Goal: Task Accomplishment & Management: Manage account settings

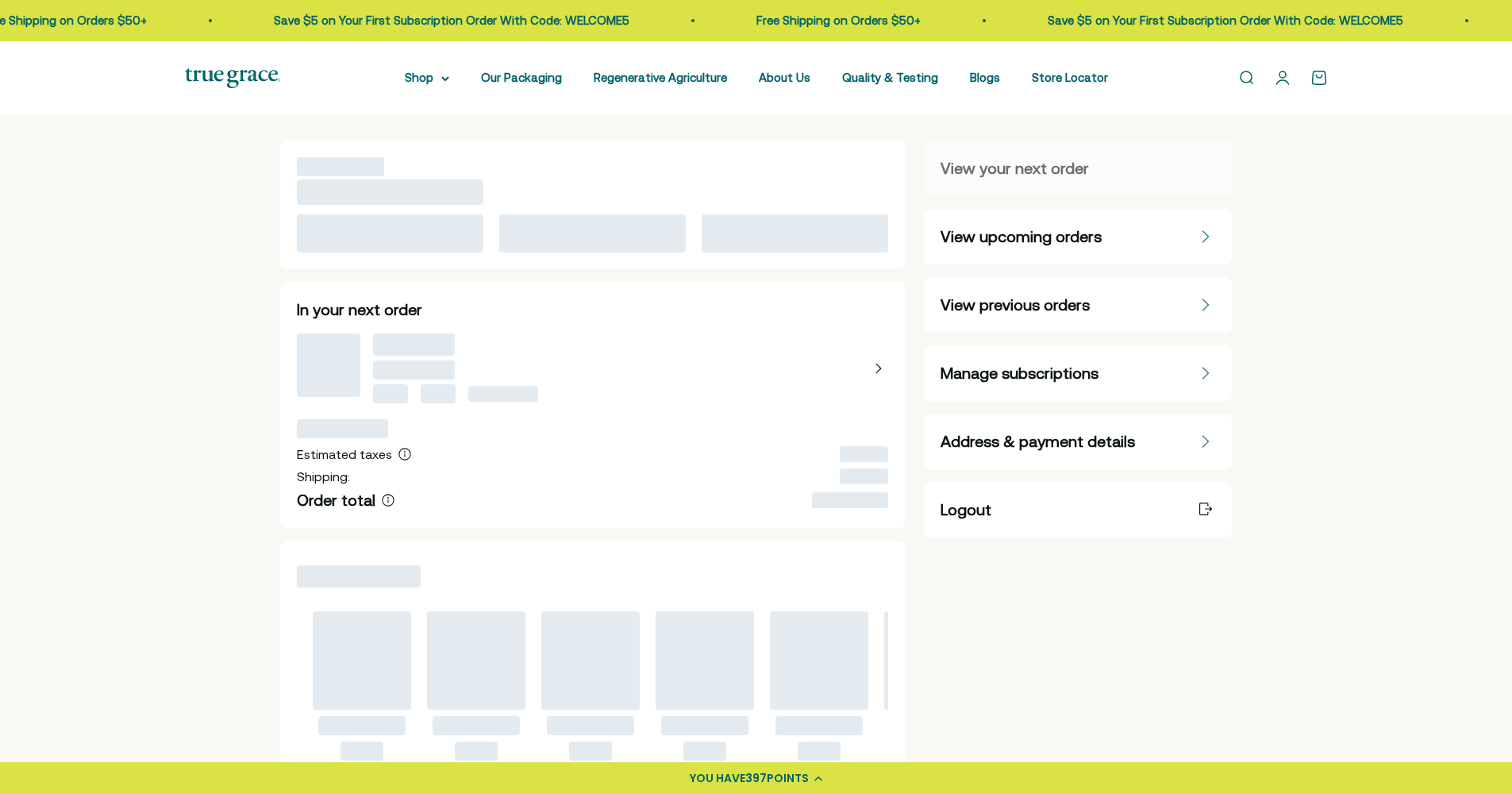
click at [1204, 362] on div "Manage subscriptions" at bounding box center [1078, 373] width 274 height 22
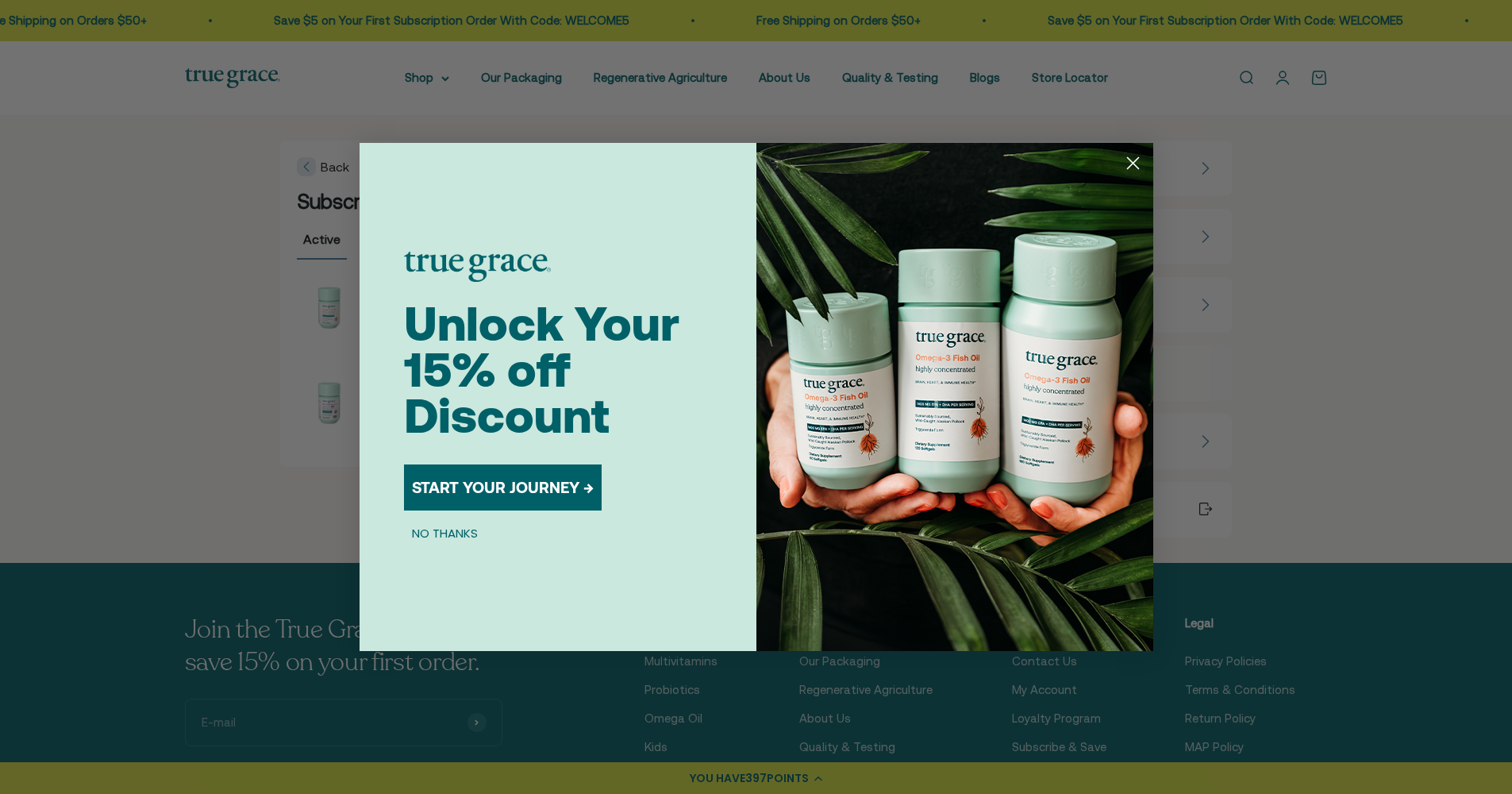
click at [1134, 159] on circle "Close dialog" at bounding box center [1133, 163] width 27 height 27
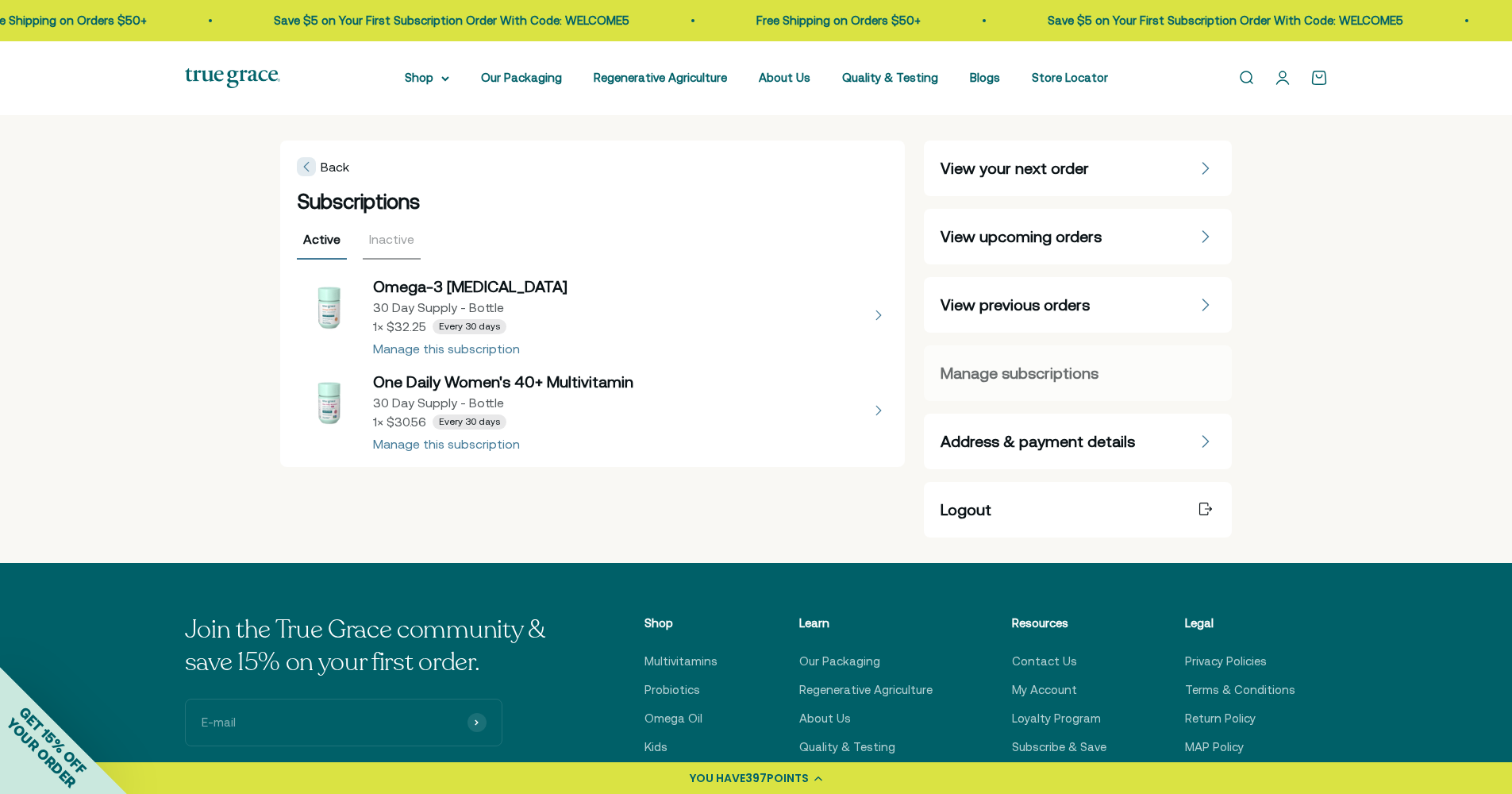
click at [1140, 378] on div "Manage subscriptions" at bounding box center [1078, 373] width 274 height 22
click at [431, 349] on button "view details about Omega-3 Fish Oil 30 Day Supply - Bottle 1 × $32.25 Every 30 …" at bounding box center [592, 314] width 592 height 79
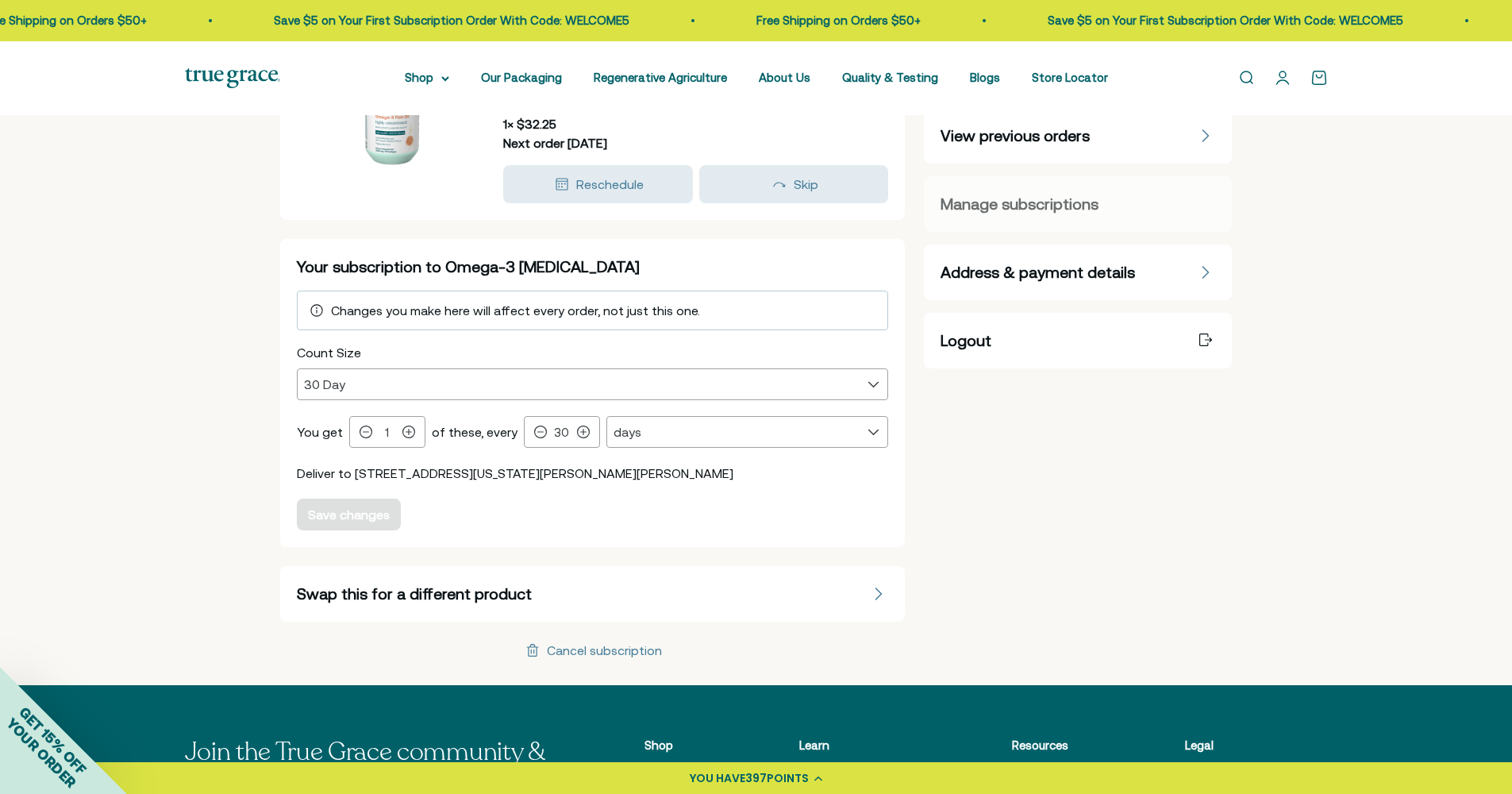
scroll to position [172, 0]
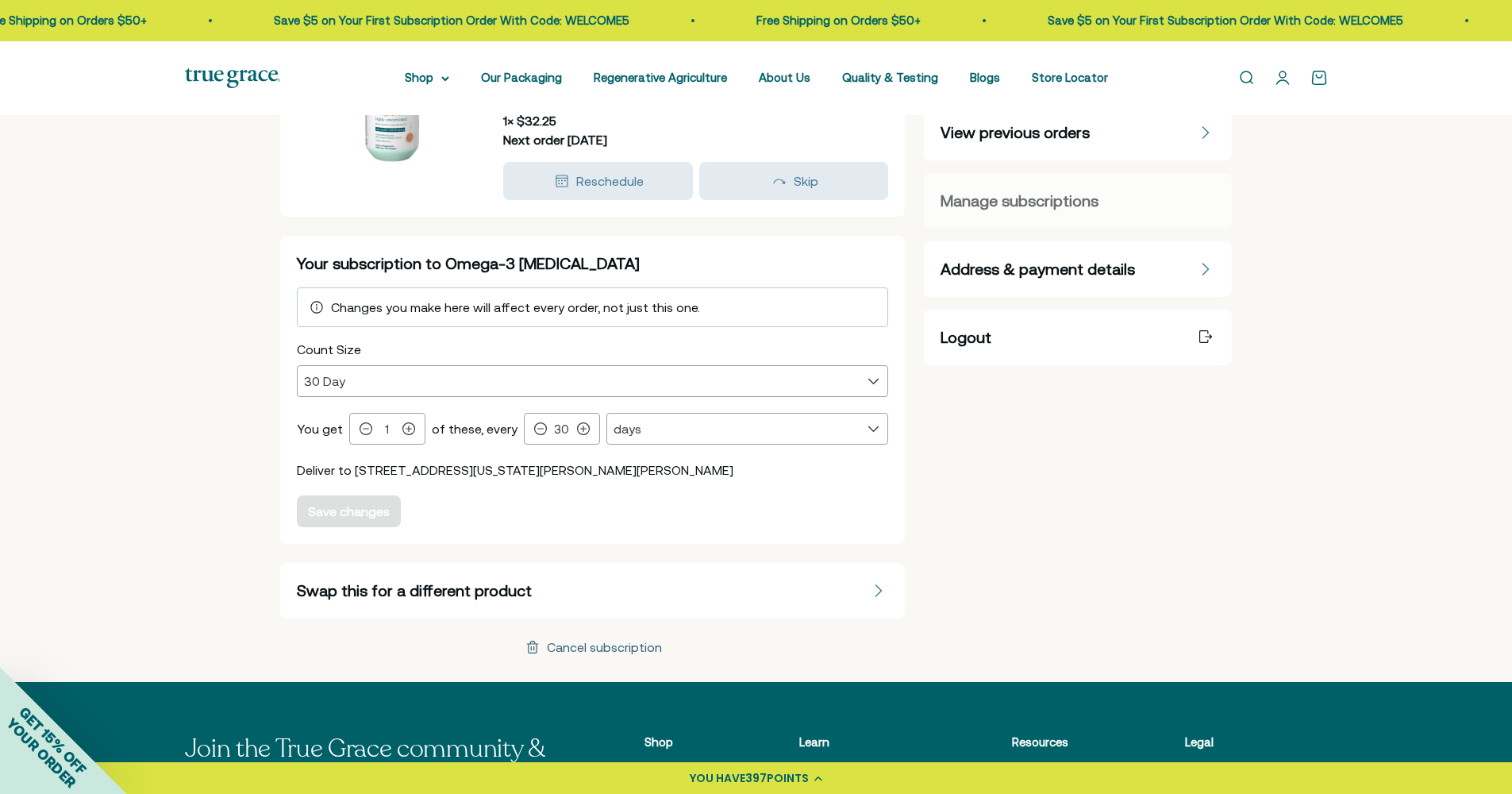
click at [574, 650] on div "Cancel subscription" at bounding box center [605, 647] width 115 height 12
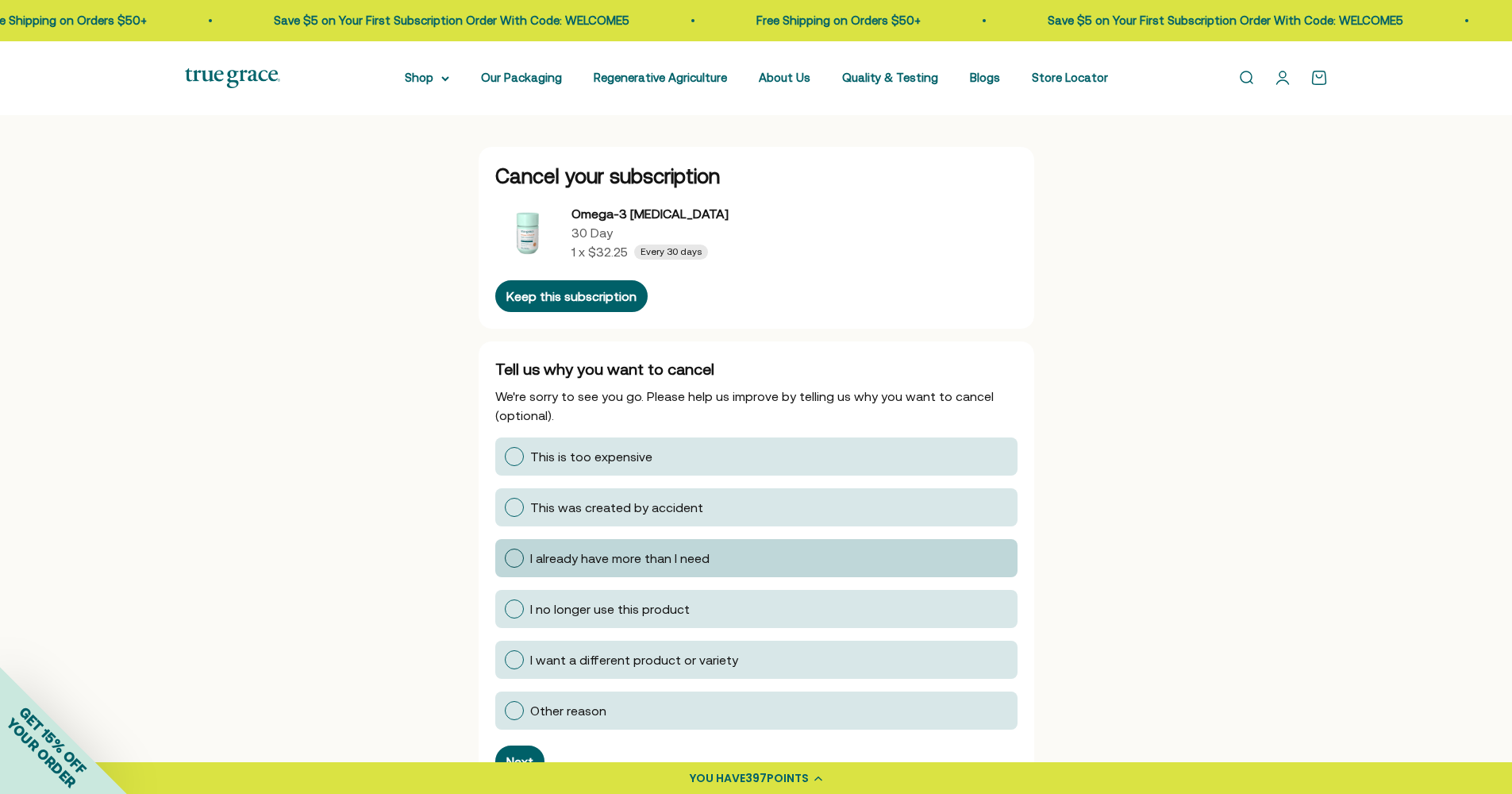
click at [513, 563] on div at bounding box center [514, 558] width 19 height 19
click at [504, 559] on input "I already have more than I need" at bounding box center [504, 559] width 0 height 0
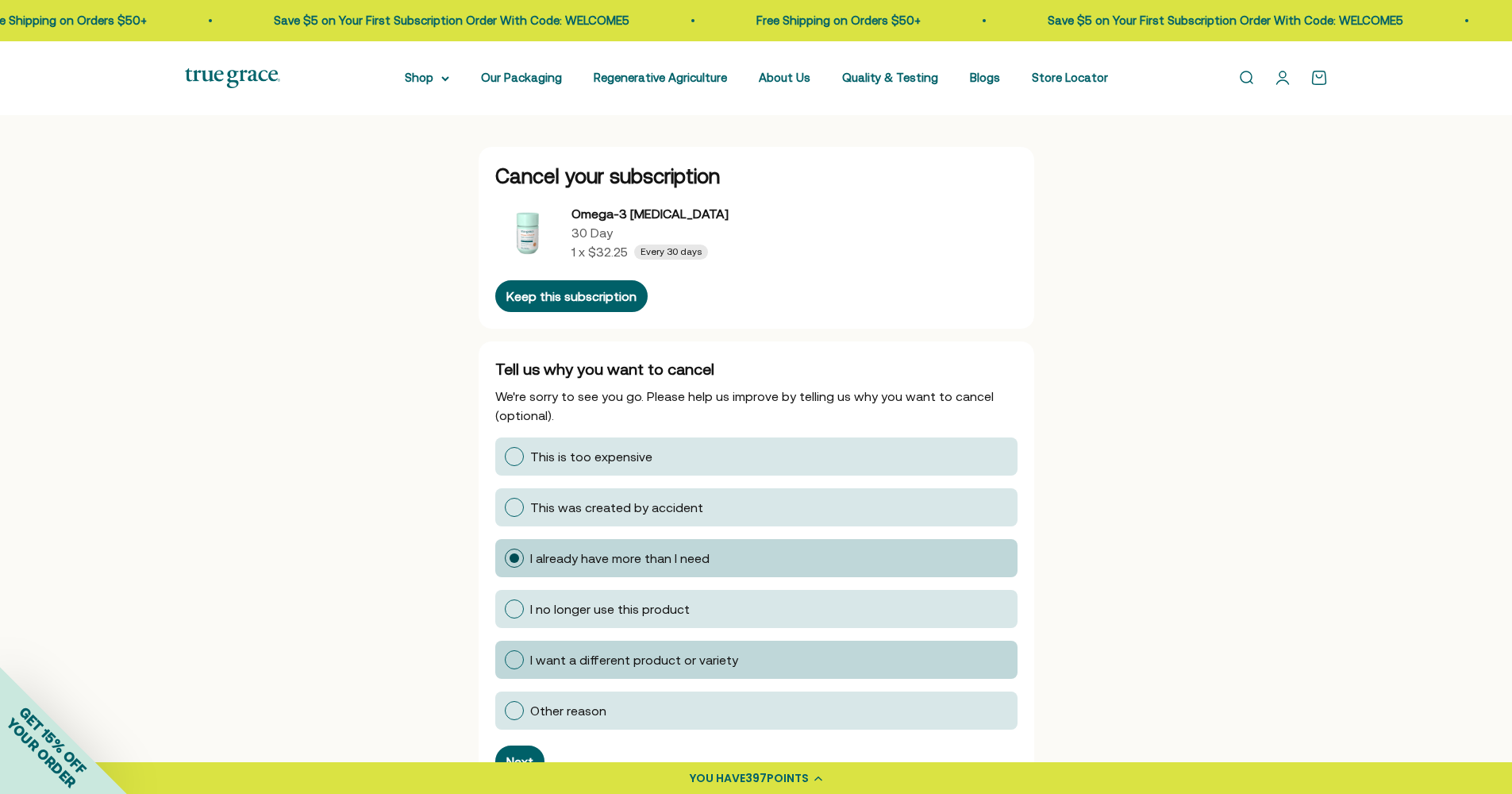
scroll to position [131, 0]
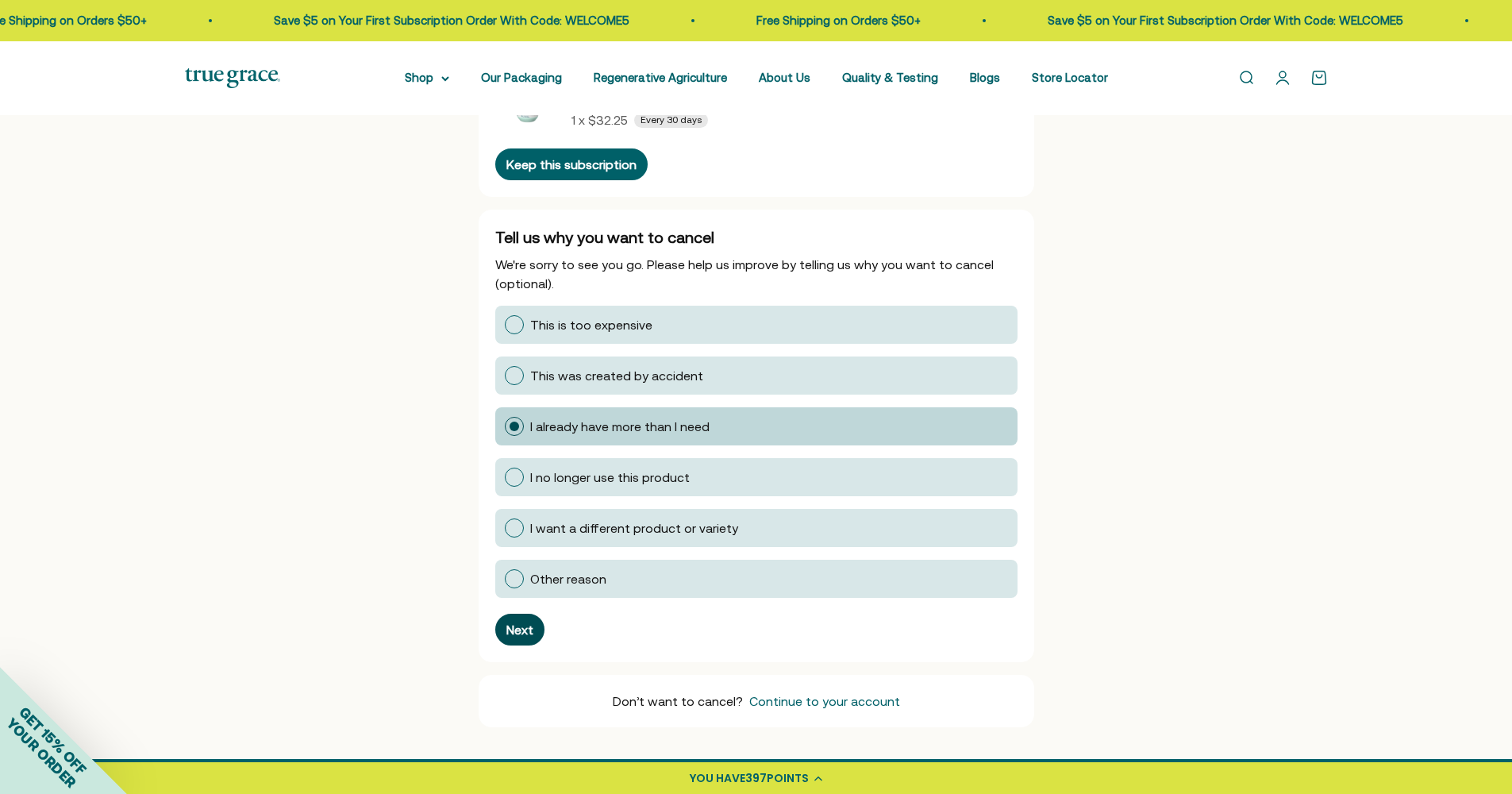
click at [517, 633] on div "Next" at bounding box center [519, 630] width 27 height 12
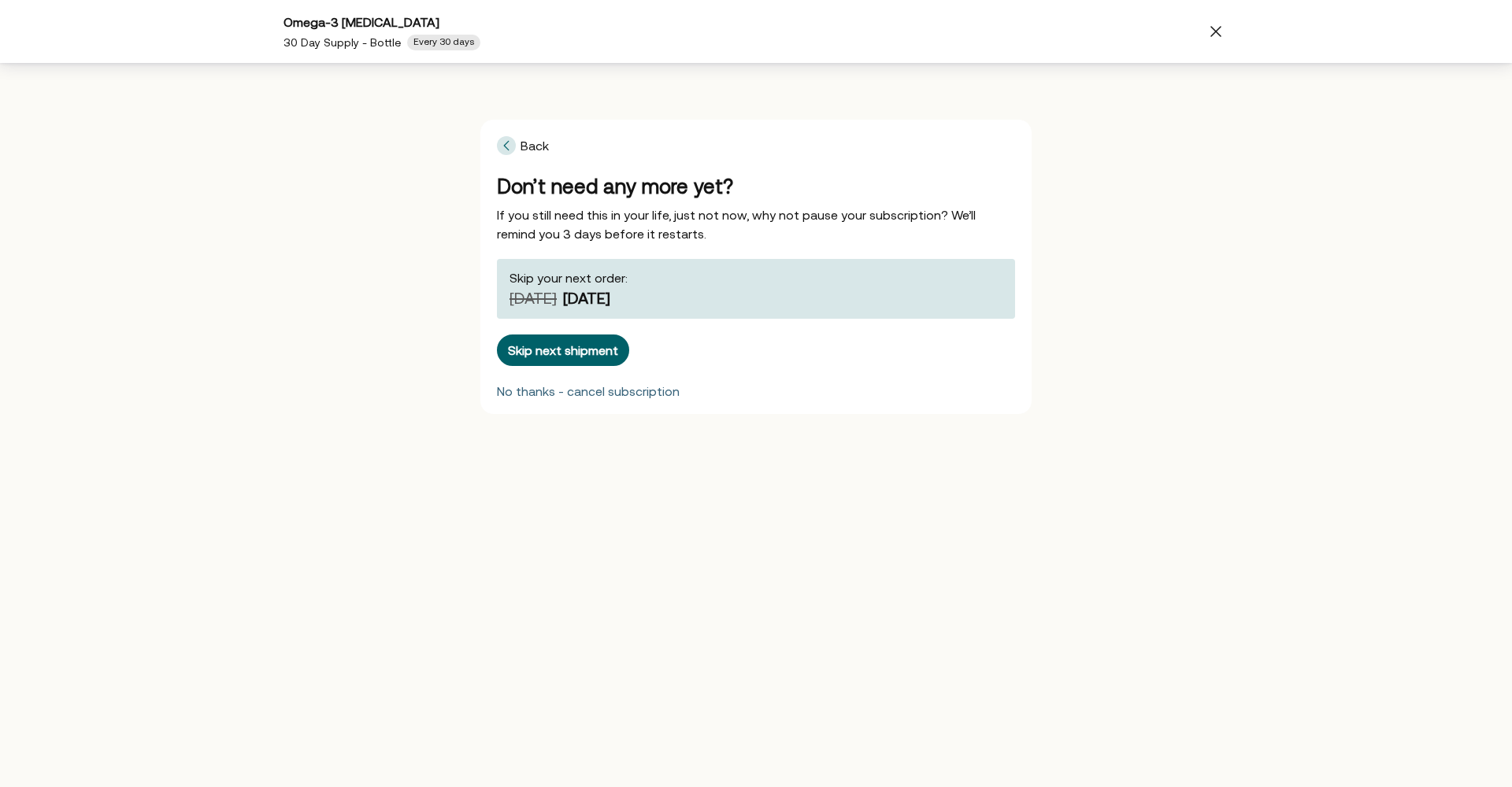
click at [540, 395] on div "No thanks - cancel subscription" at bounding box center [587, 391] width 182 height 12
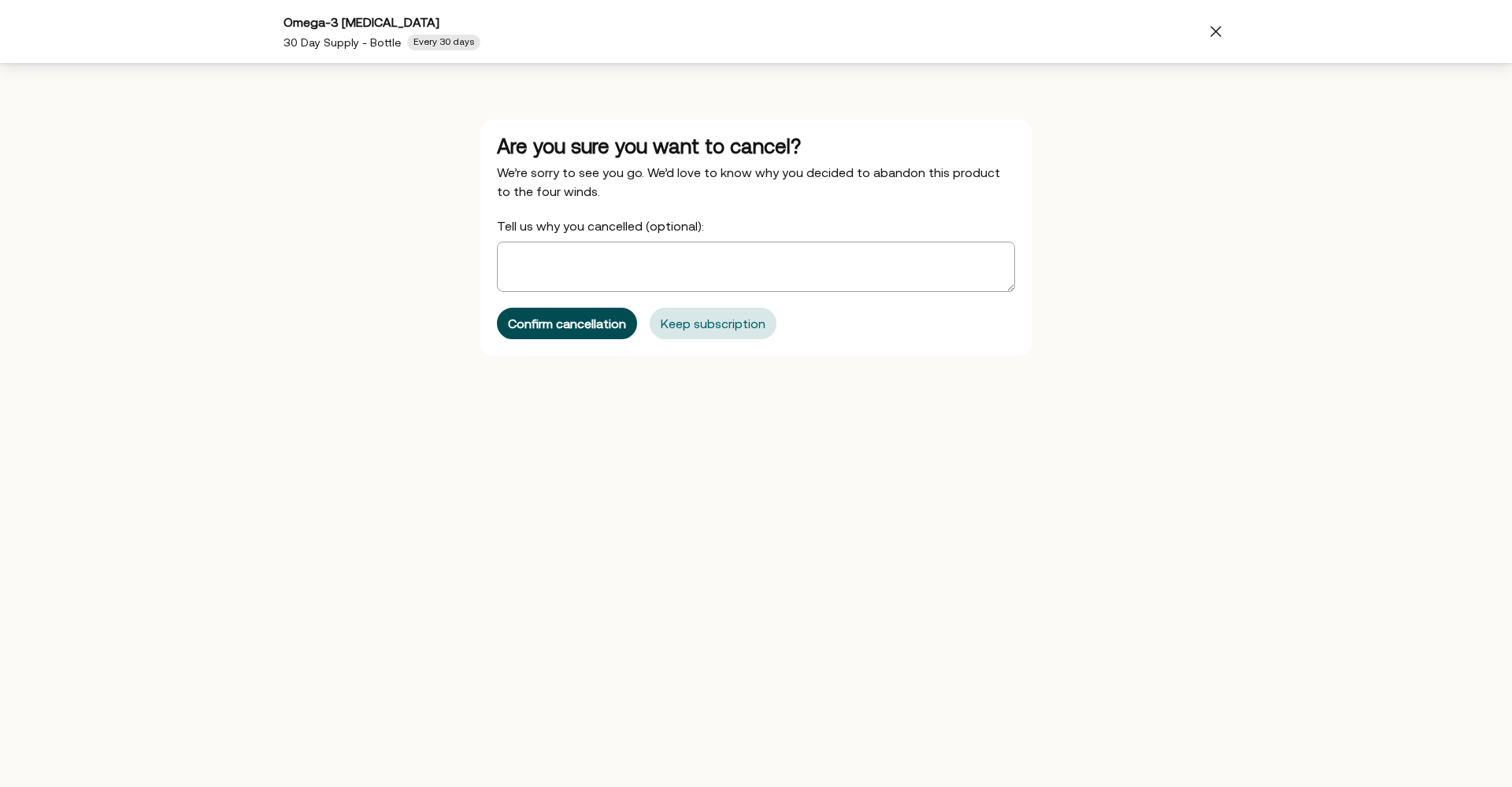
click at [565, 324] on div "Confirm cancellation" at bounding box center [567, 323] width 118 height 12
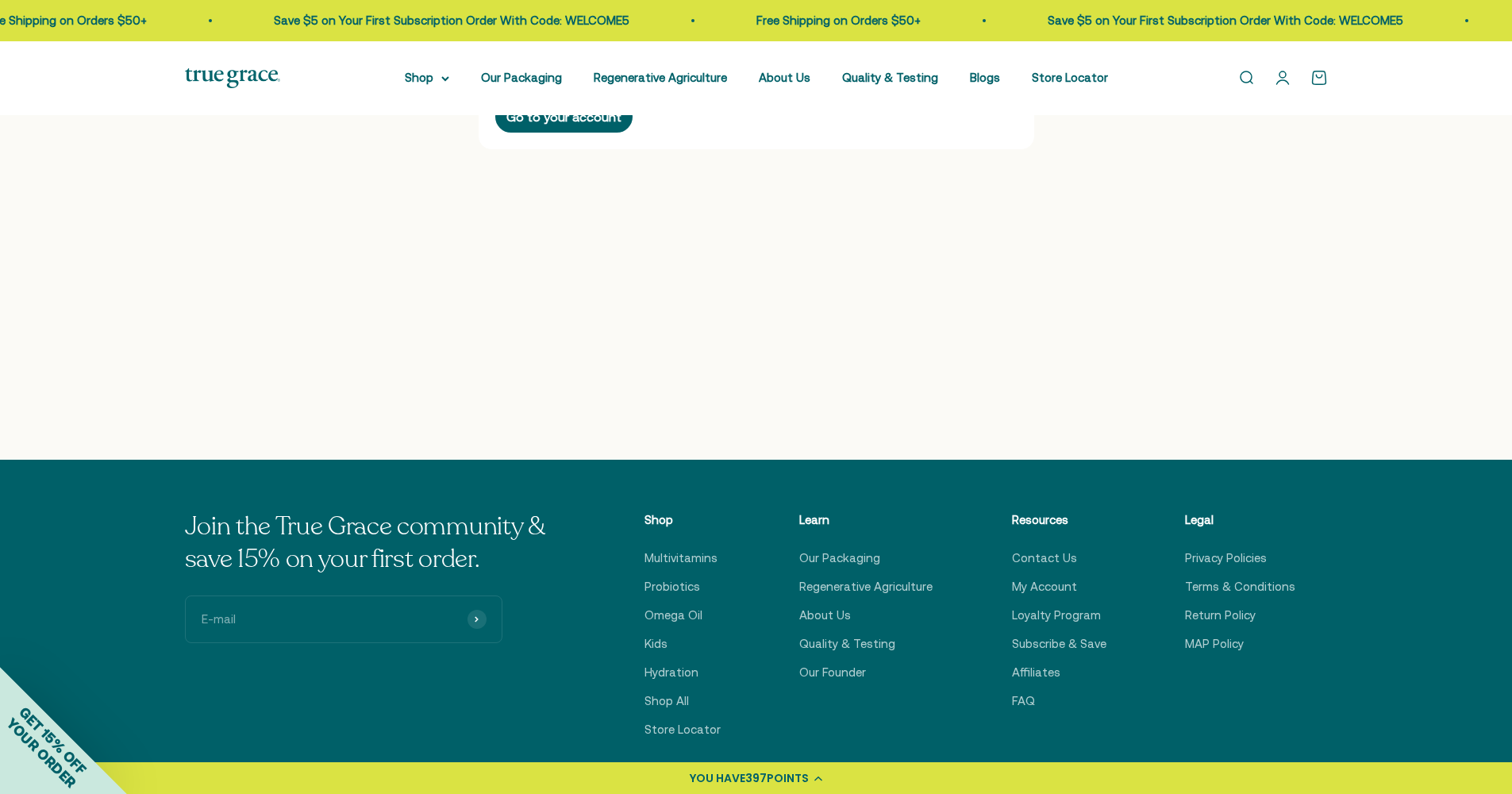
scroll to position [0, 0]
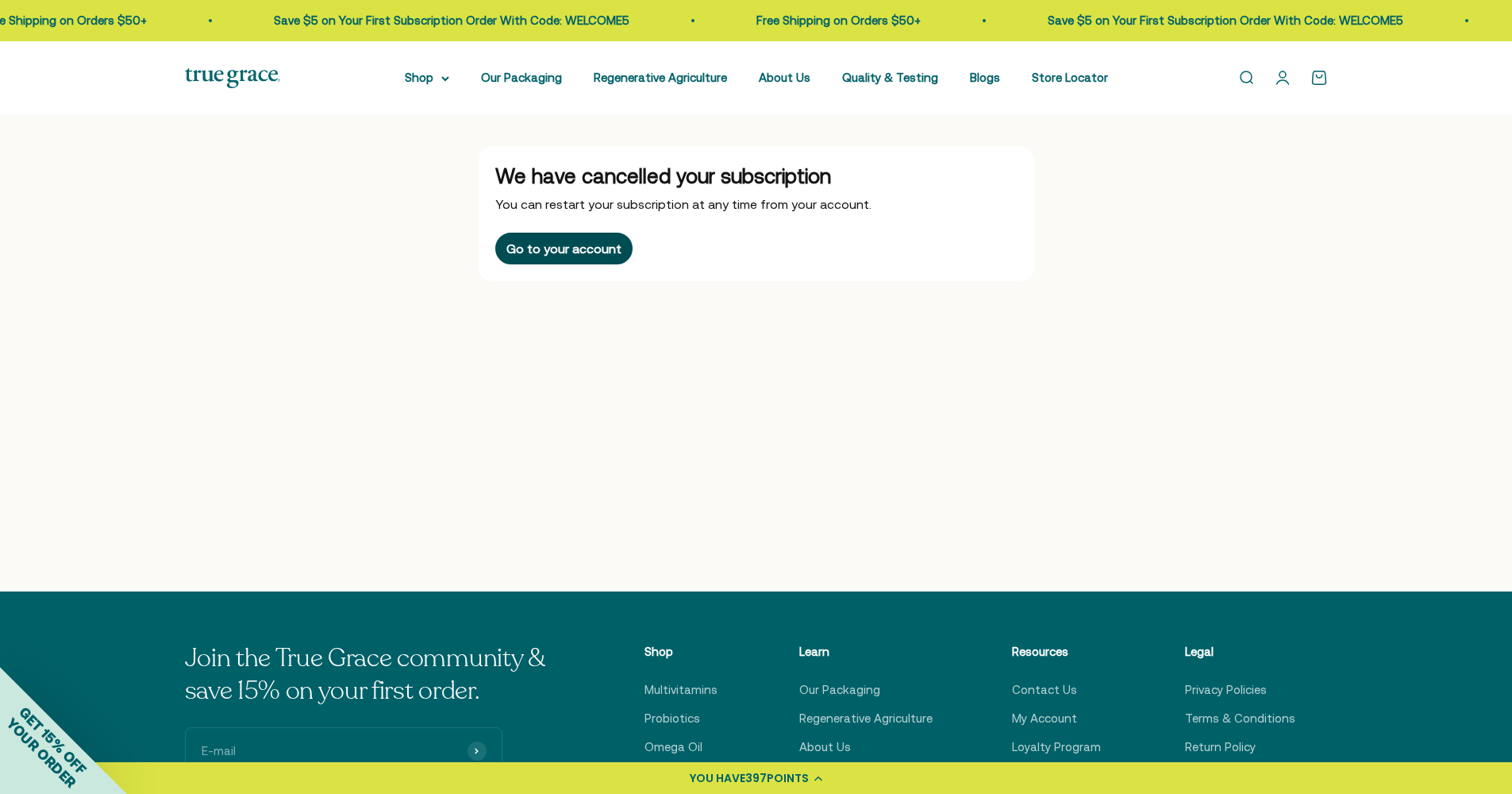
click at [558, 246] on div "Go to your account" at bounding box center [564, 249] width 115 height 12
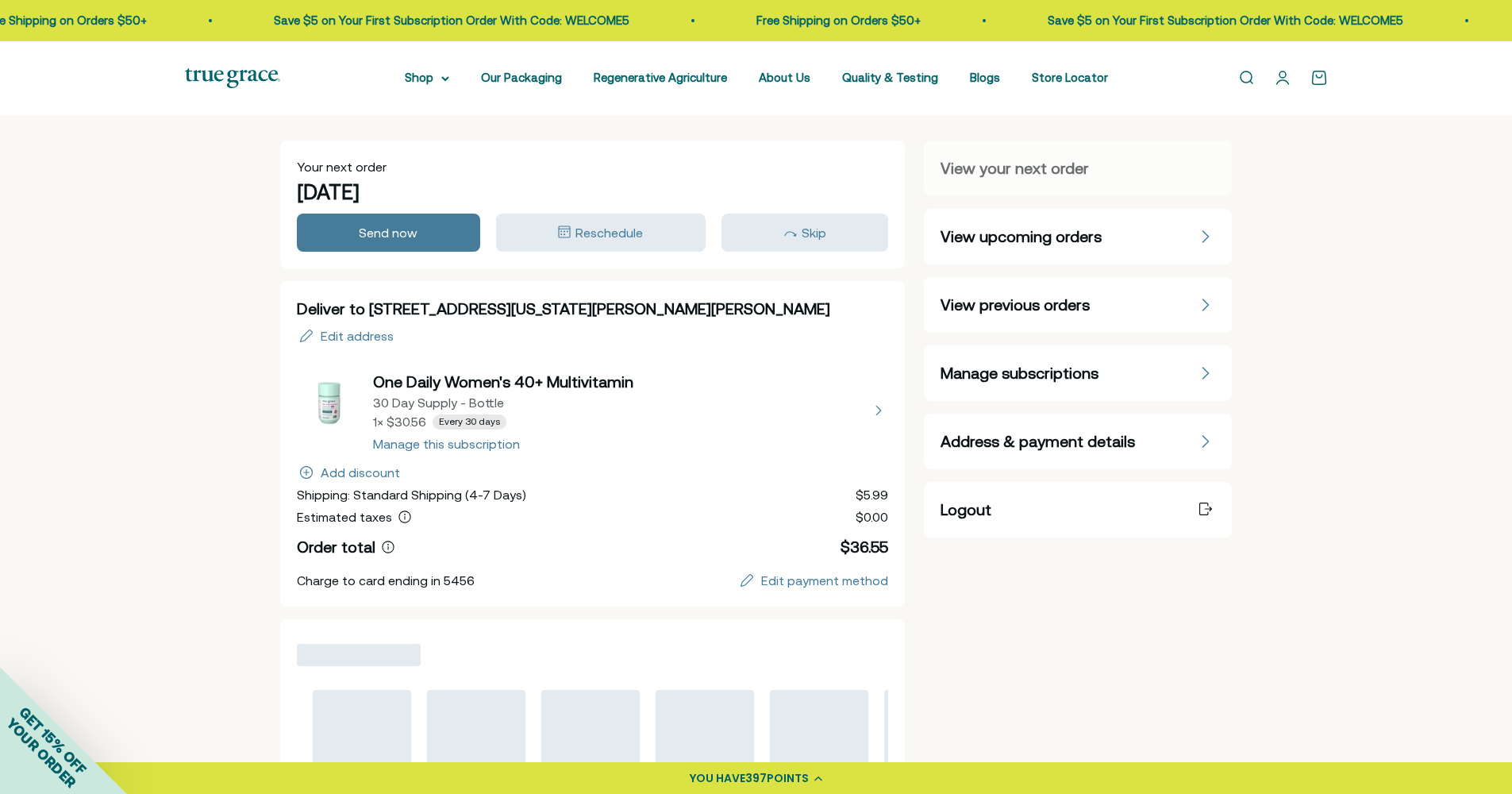
click at [439, 418] on button "view details about One Daily Women's 40+ Multivitamin 30 Day Supply - Bottle 1 …" at bounding box center [592, 410] width 592 height 79
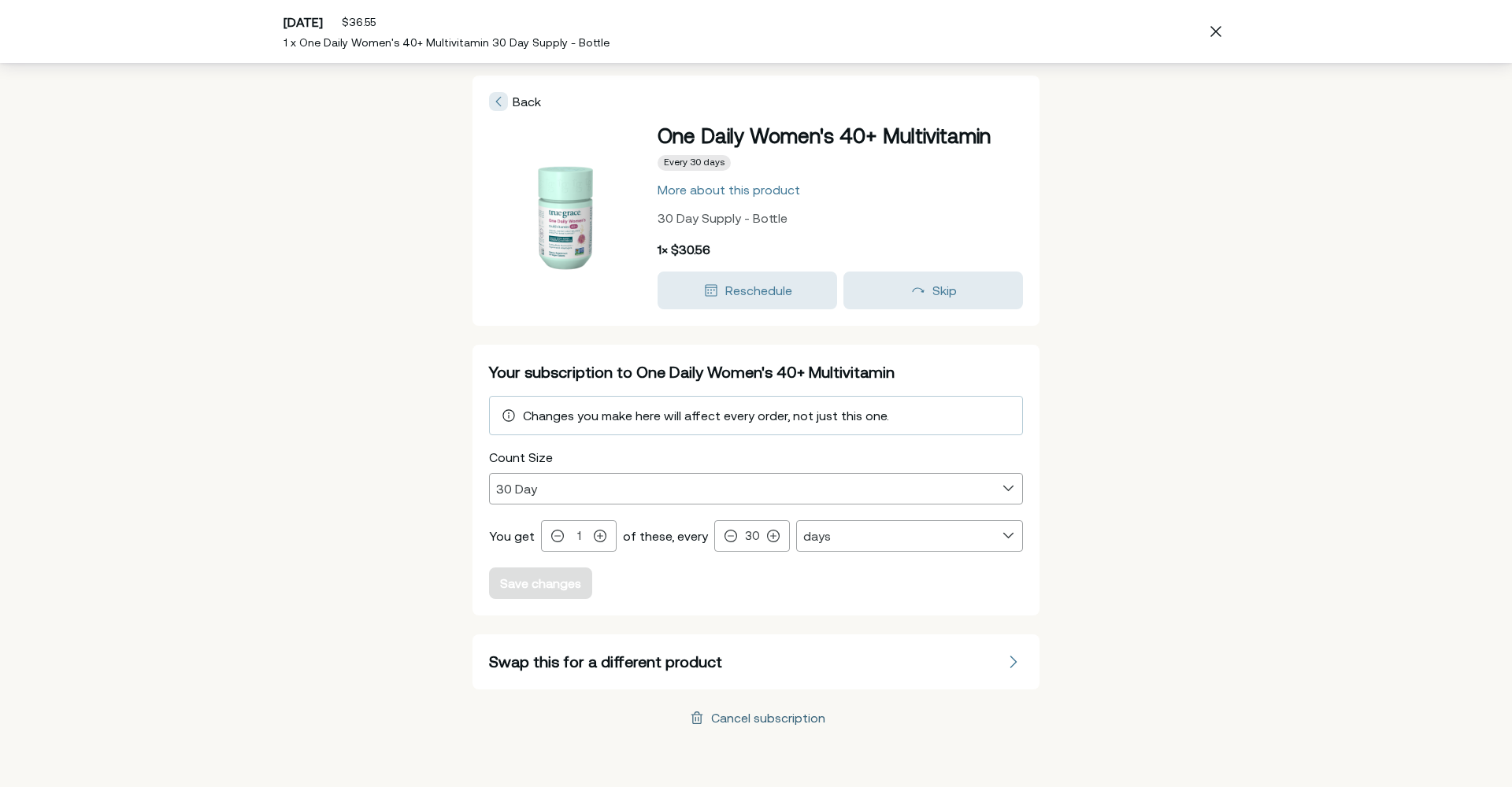
click at [801, 722] on div "Cancel subscription" at bounding box center [768, 717] width 114 height 12
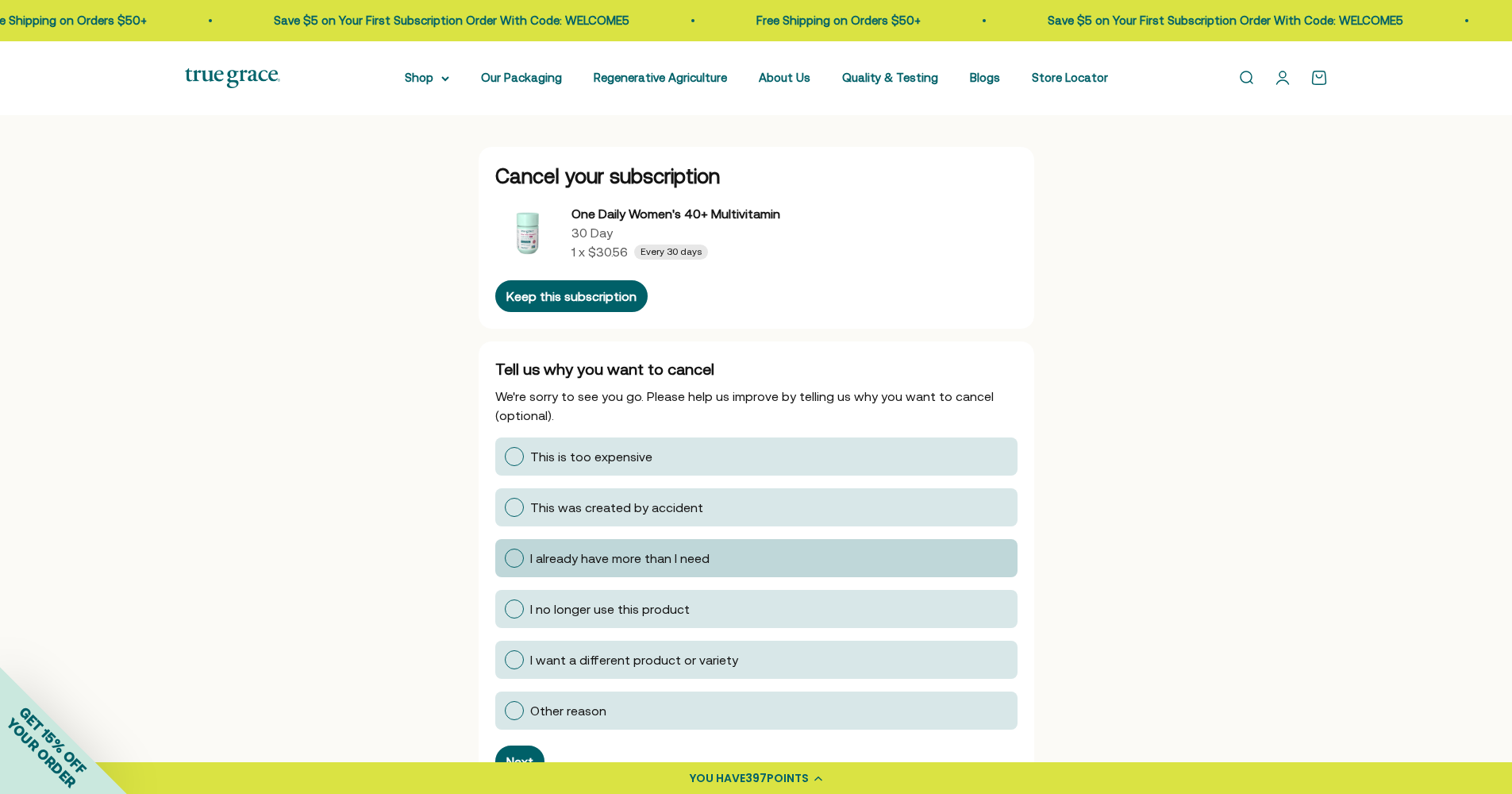
click at [509, 547] on label "I already have more than I need" at bounding box center [756, 558] width 522 height 38
click at [504, 559] on input "I already have more than I need" at bounding box center [504, 559] width 0 height 0
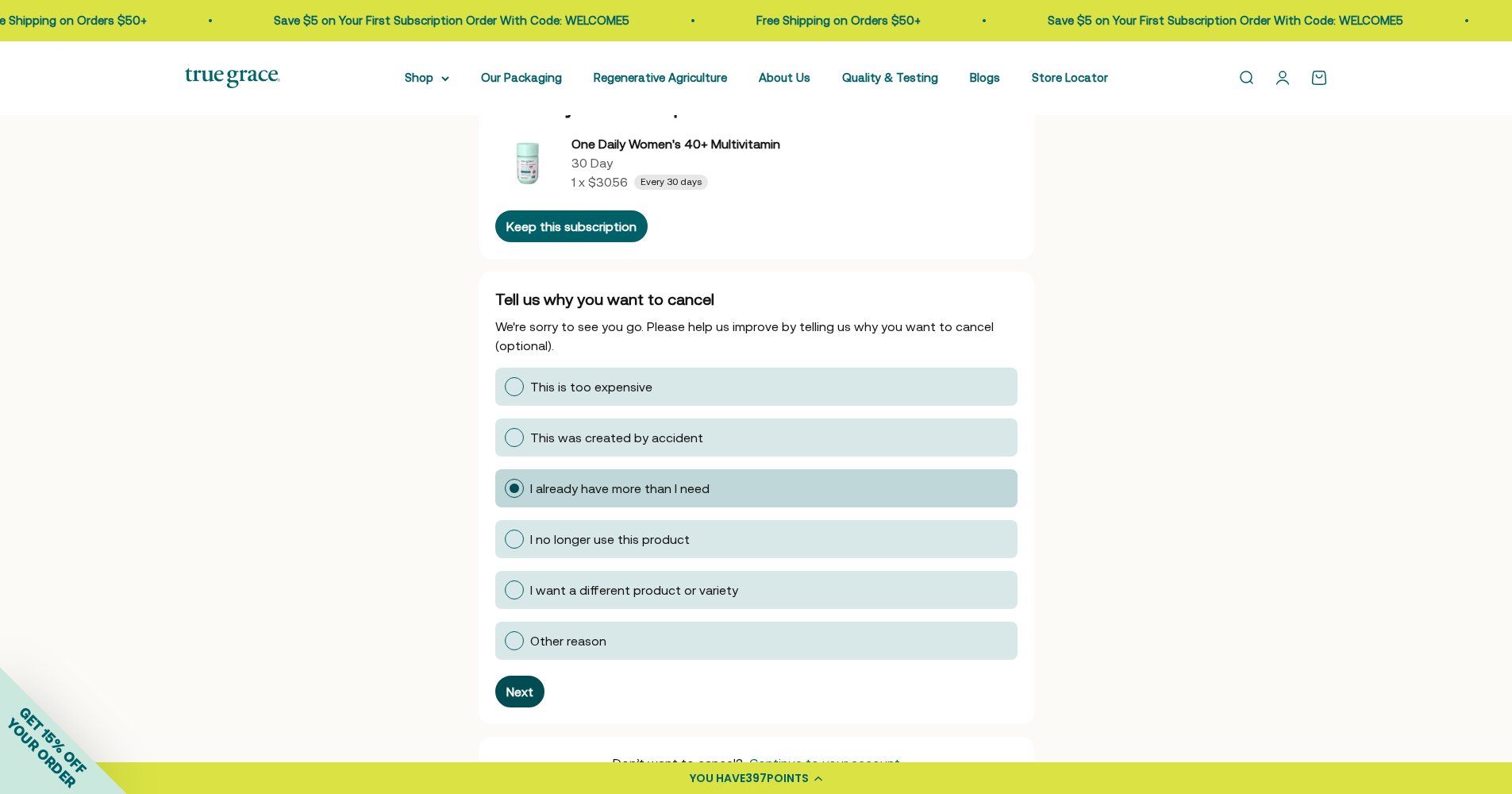
click at [519, 696] on div "Next" at bounding box center [519, 692] width 27 height 12
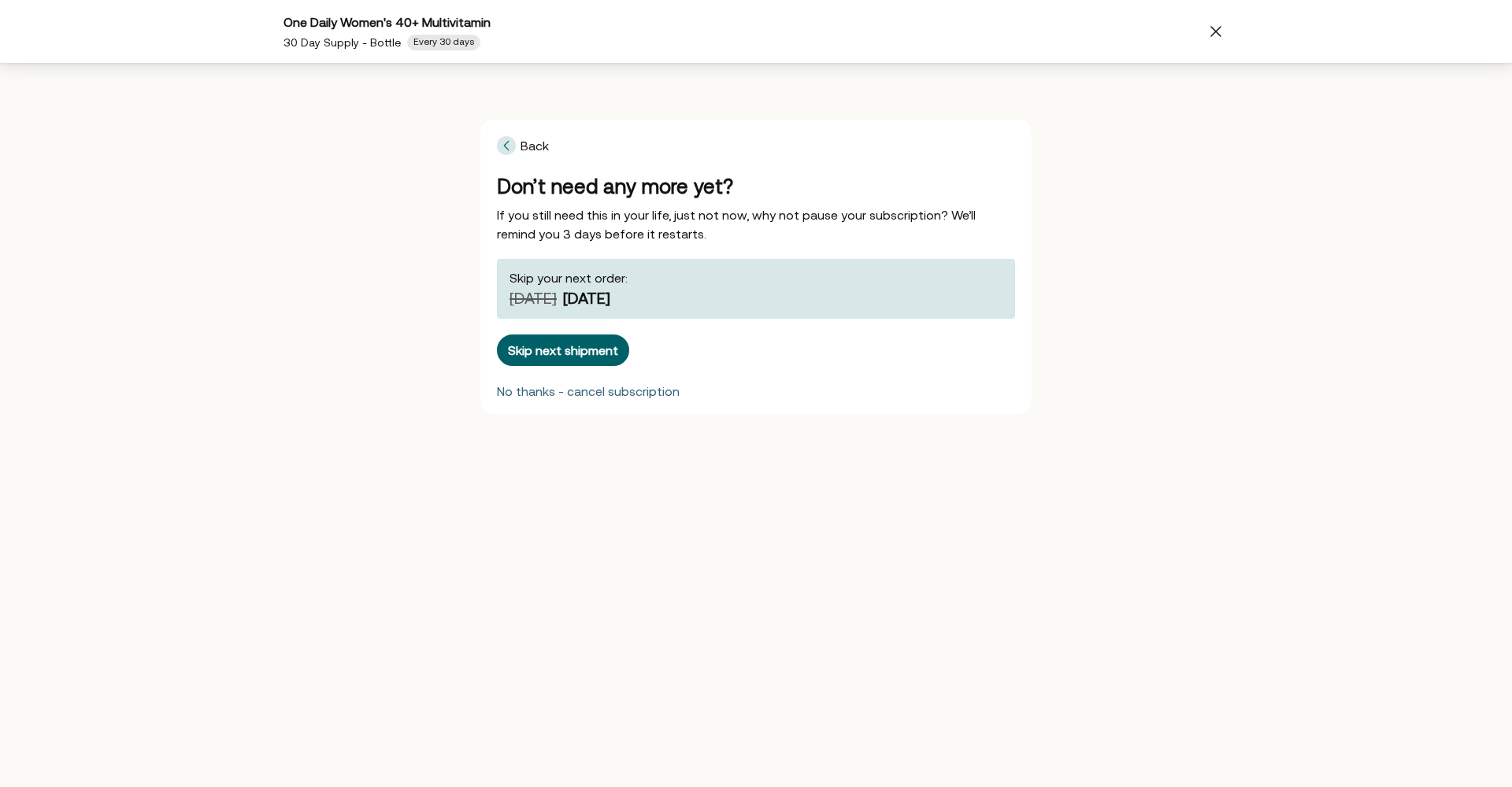
click at [592, 390] on div "No thanks - cancel subscription" at bounding box center [587, 391] width 182 height 12
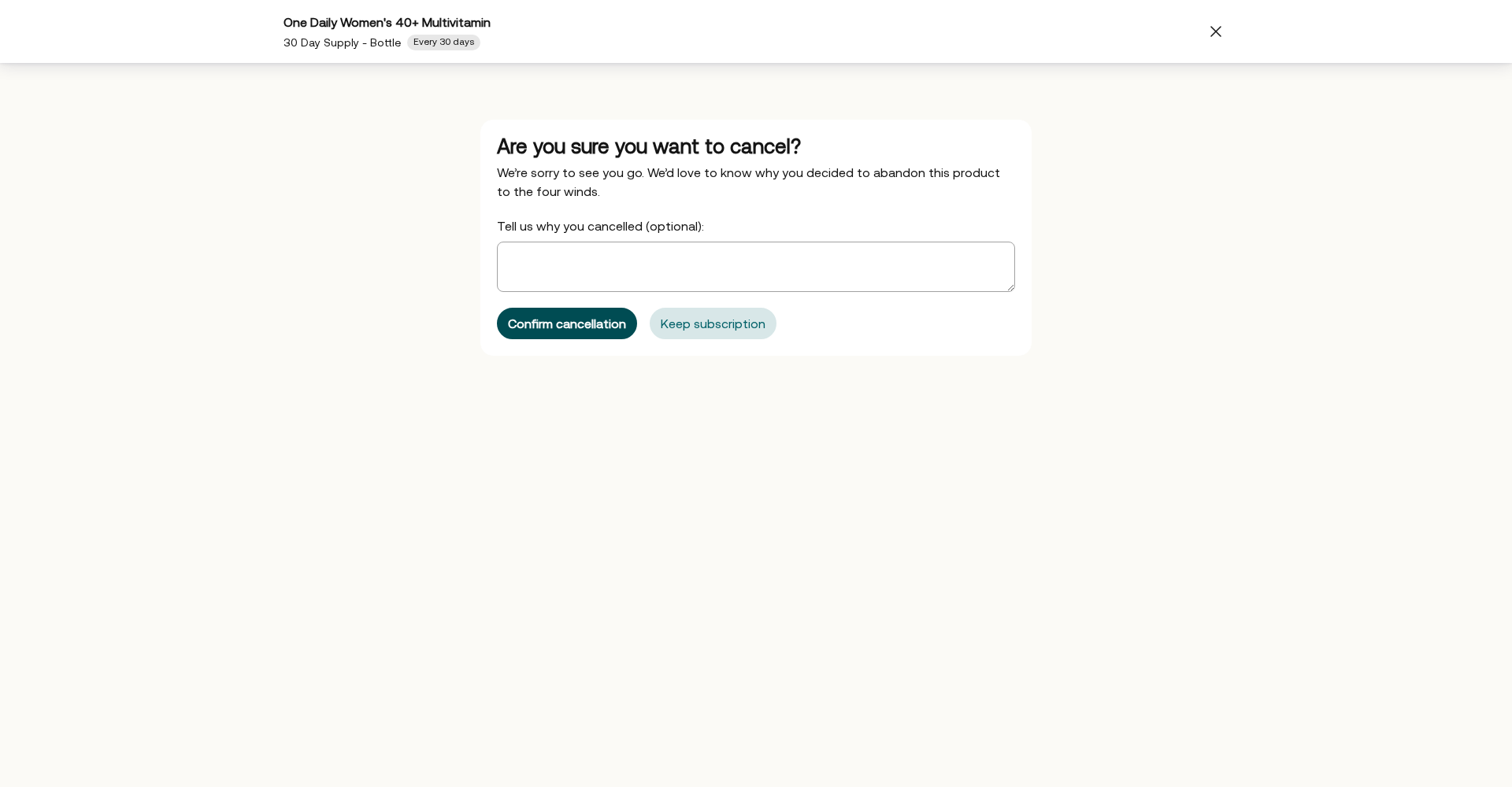
click at [583, 320] on div "Confirm cancellation" at bounding box center [567, 323] width 118 height 12
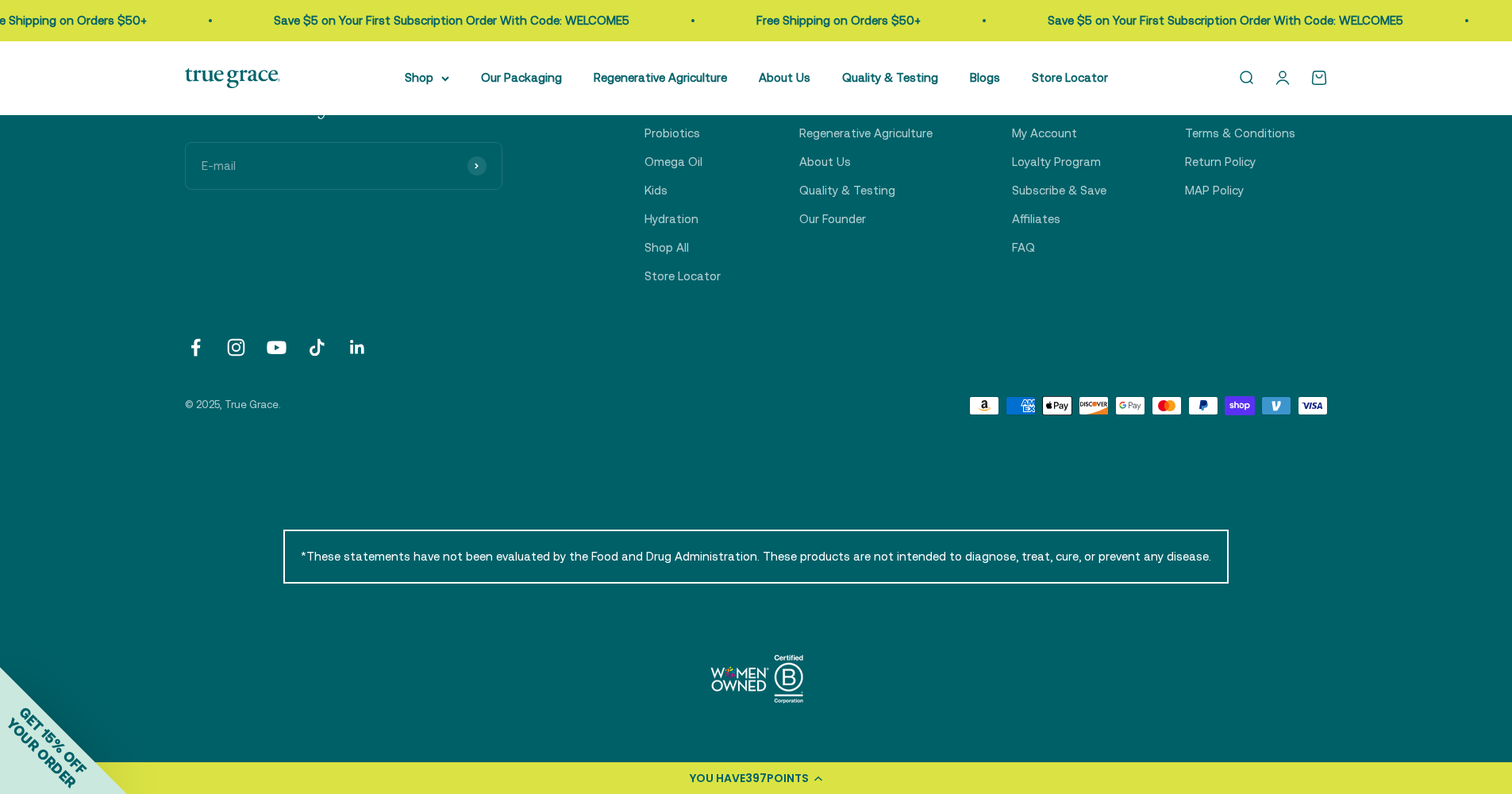
scroll to position [0, 0]
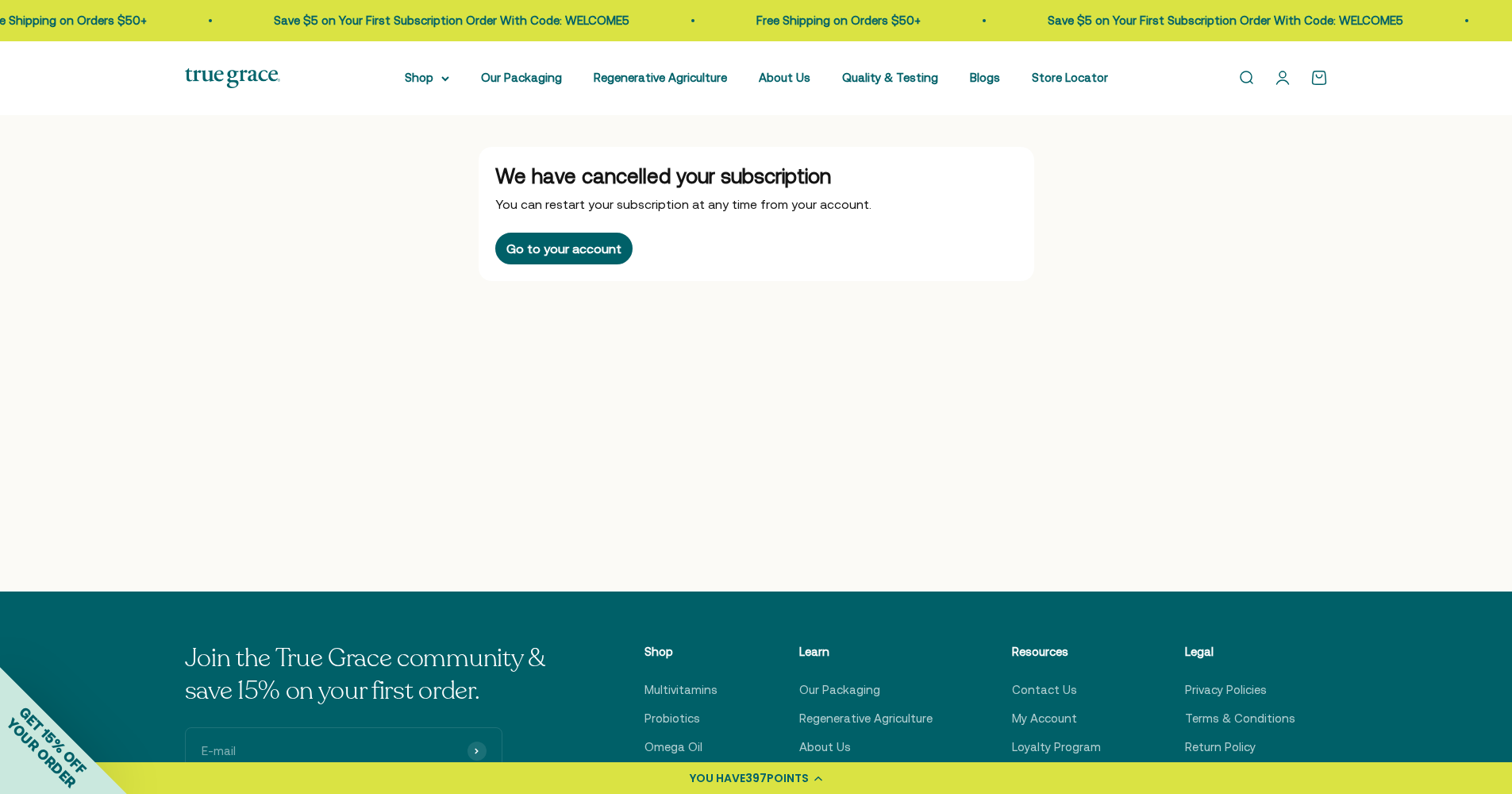
click at [789, 773] on span "POINTS" at bounding box center [788, 778] width 42 height 16
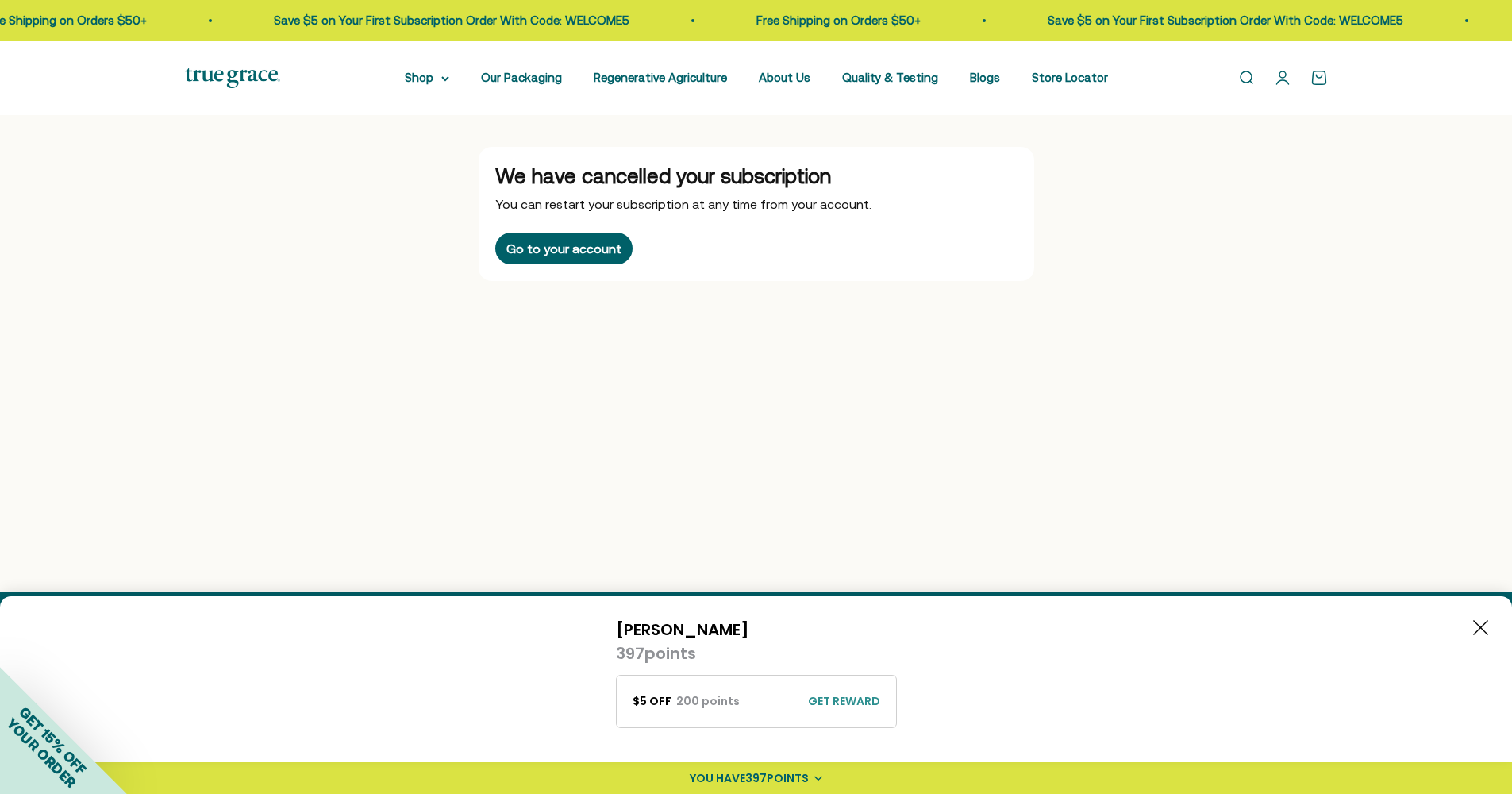
click at [1026, 453] on div "We have cancelled your subscription You can restart your subscription at any ti…" at bounding box center [756, 353] width 1512 height 477
click at [429, 79] on summary "Shop" at bounding box center [427, 77] width 44 height 19
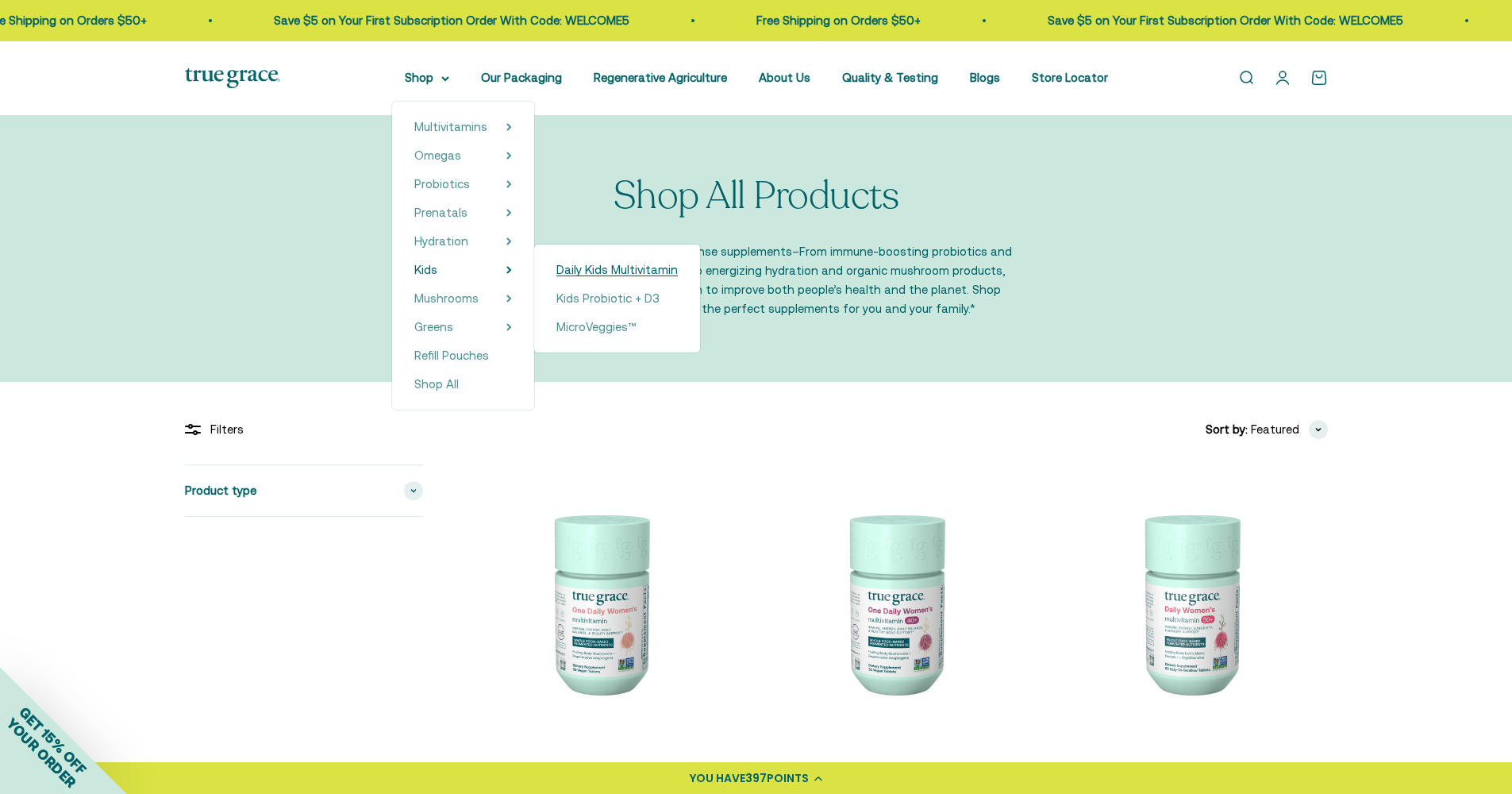
click at [604, 275] on span "Daily Kids Multivitamin" at bounding box center [617, 269] width 122 height 13
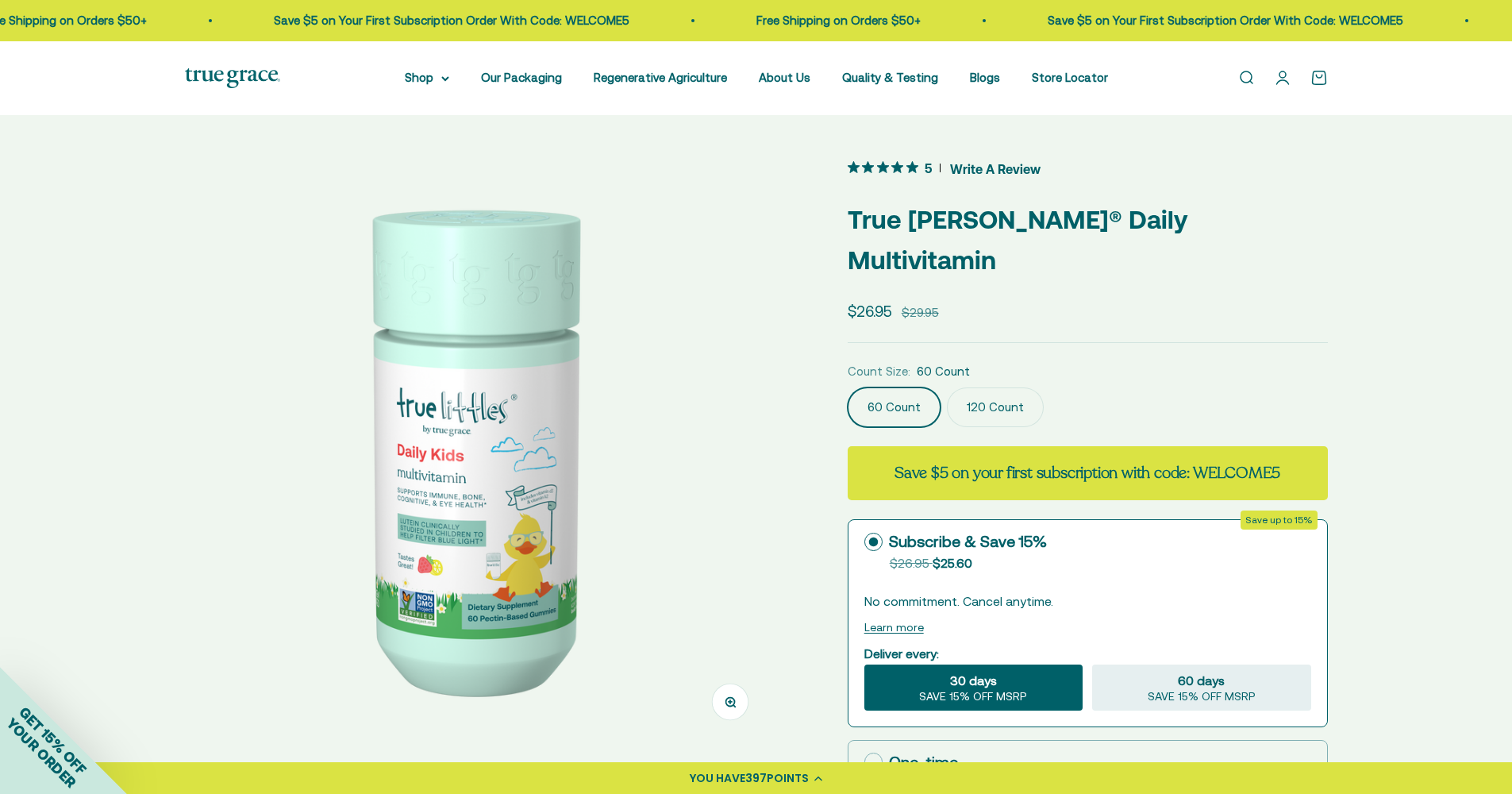
scroll to position [17, 0]
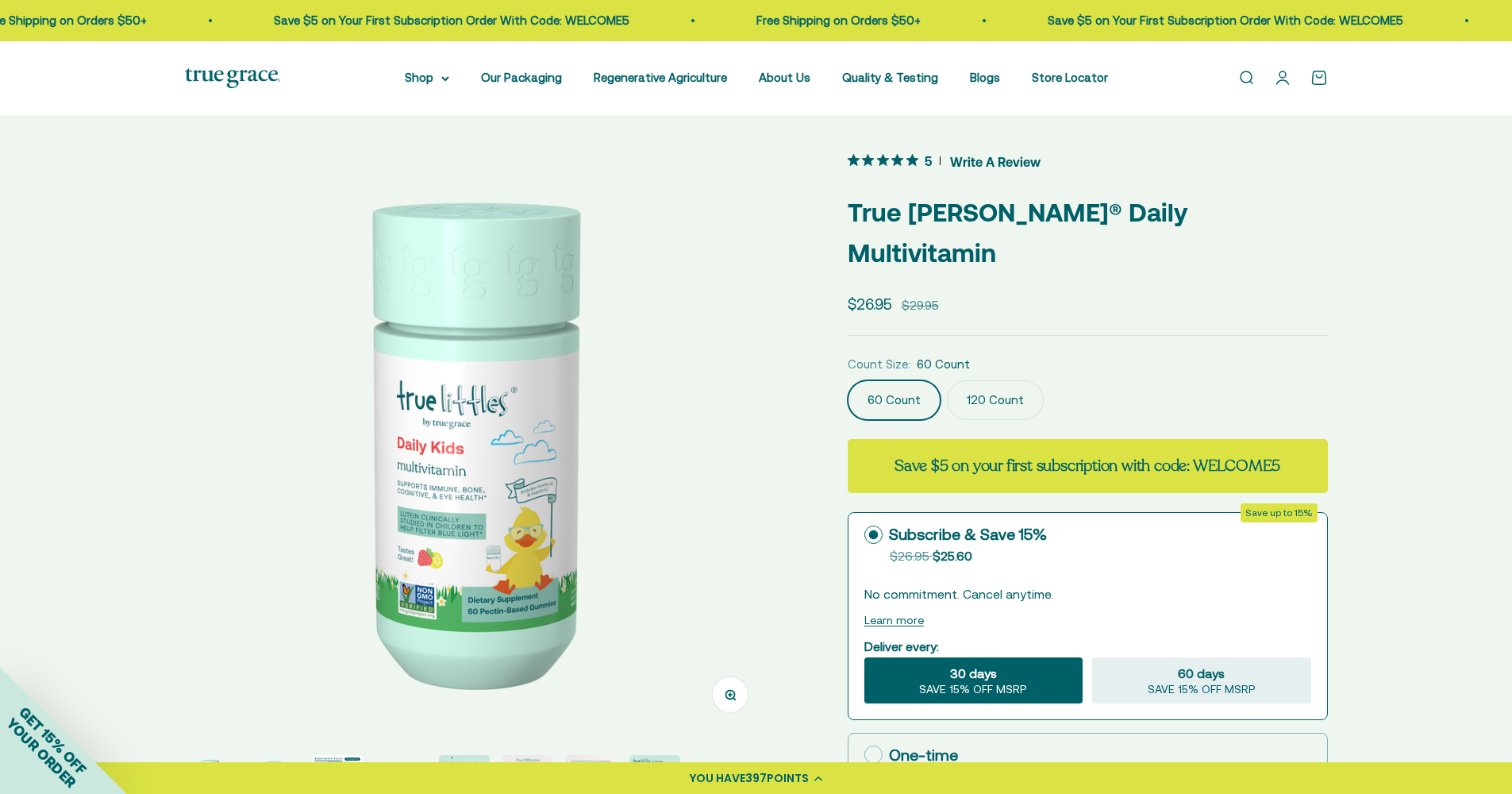
click at [1006, 380] on label "120 Count" at bounding box center [995, 400] width 97 height 40
click at [848, 379] on input "120 Count" at bounding box center [847, 379] width 1 height 1
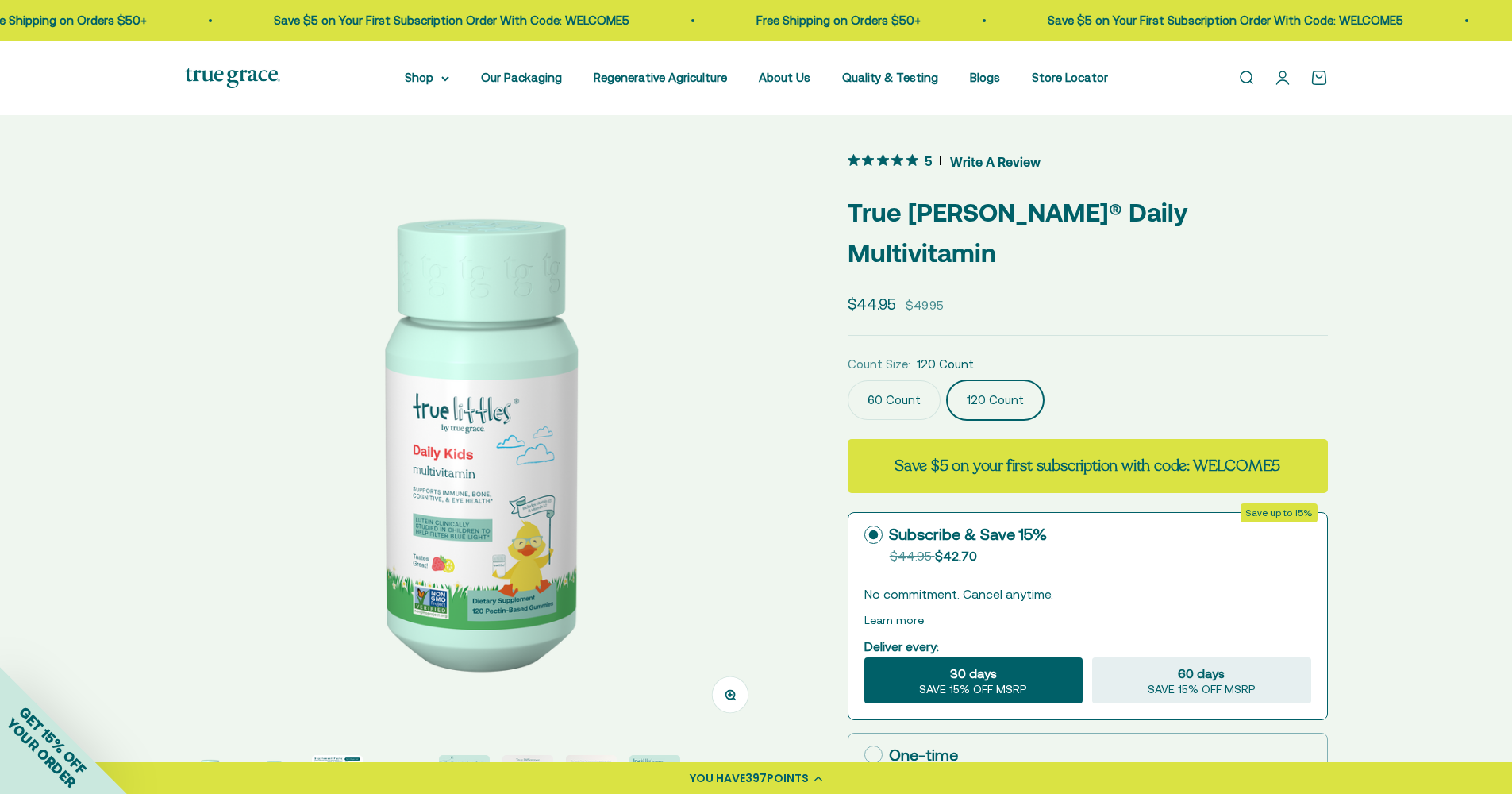
click at [889, 380] on label "60 Count" at bounding box center [894, 400] width 93 height 40
click at [848, 379] on input "60 Count" at bounding box center [847, 379] width 1 height 1
